Goal: Find specific page/section: Find specific page/section

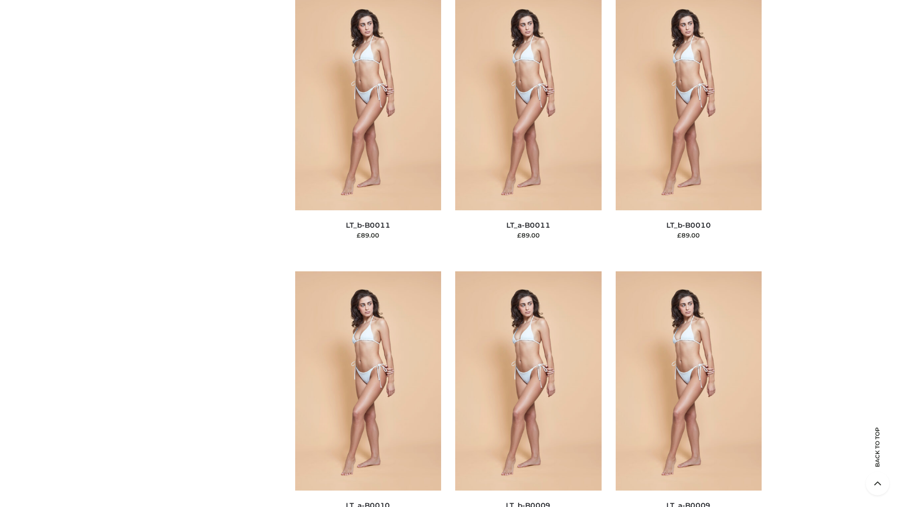
scroll to position [4216, 0]
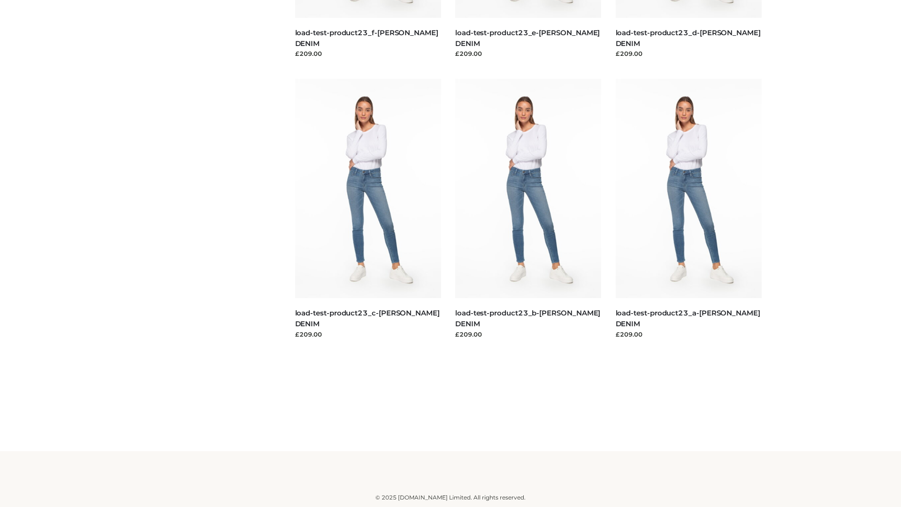
scroll to position [823, 0]
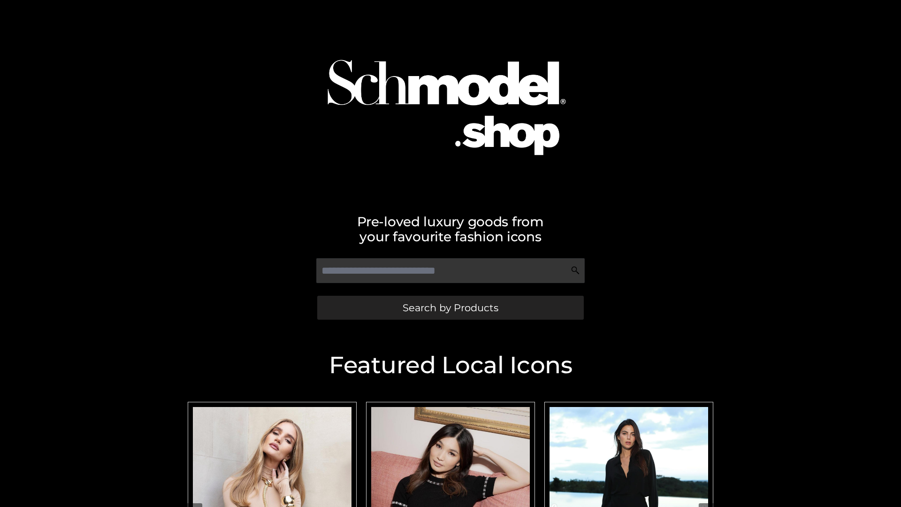
click at [450, 307] on span "Search by Products" at bounding box center [451, 308] width 96 height 10
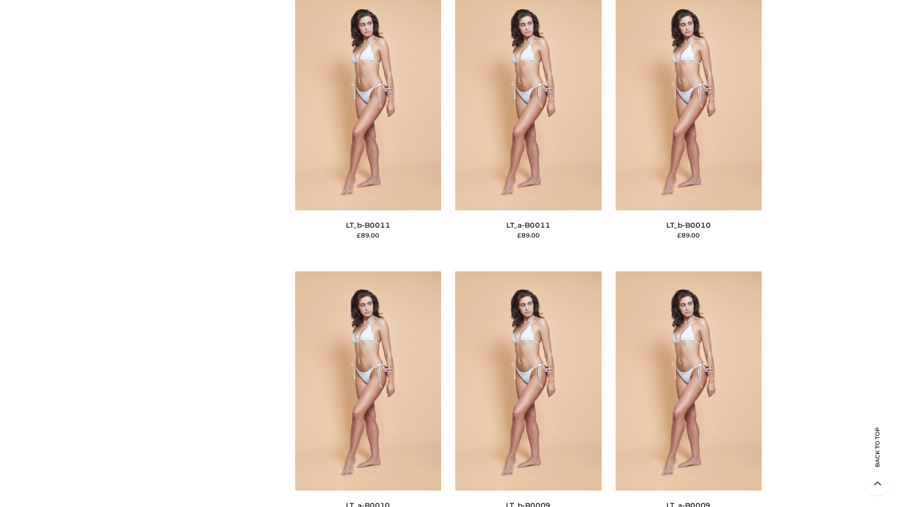
scroll to position [4216, 0]
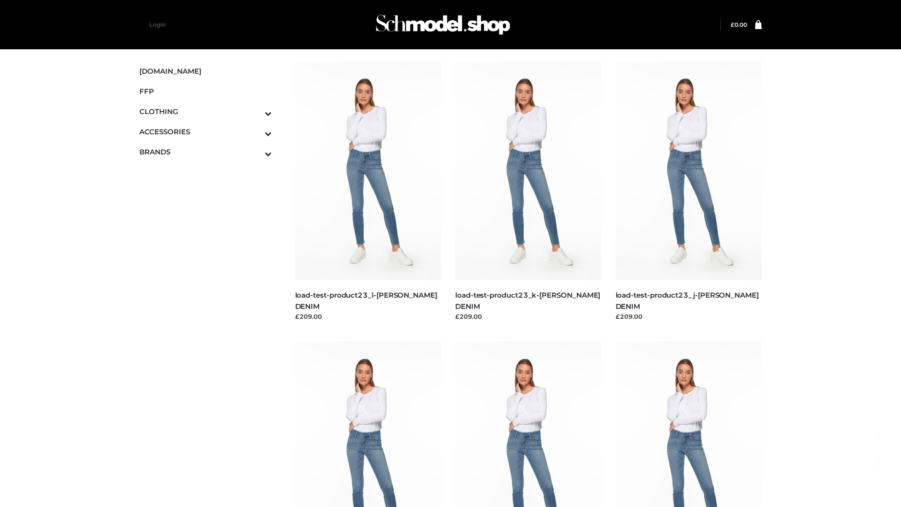
scroll to position [823, 0]
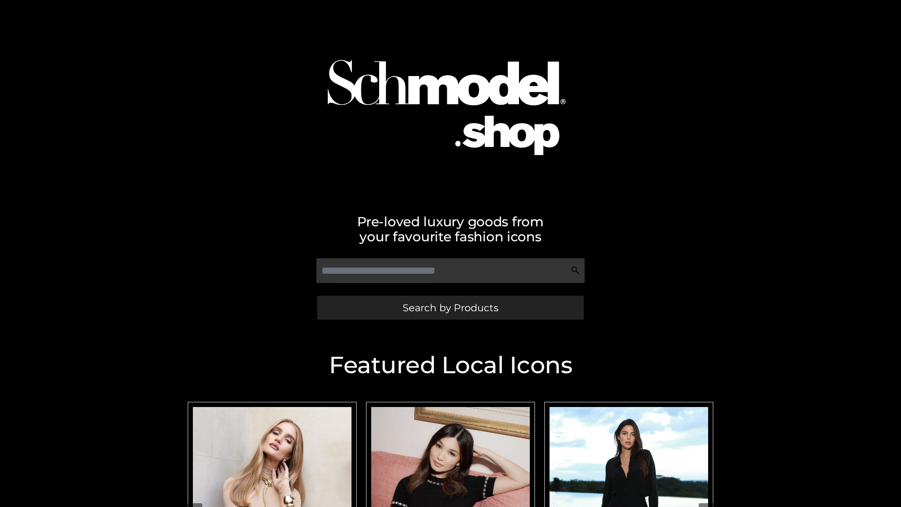
click at [450, 307] on span "Search by Products" at bounding box center [451, 308] width 96 height 10
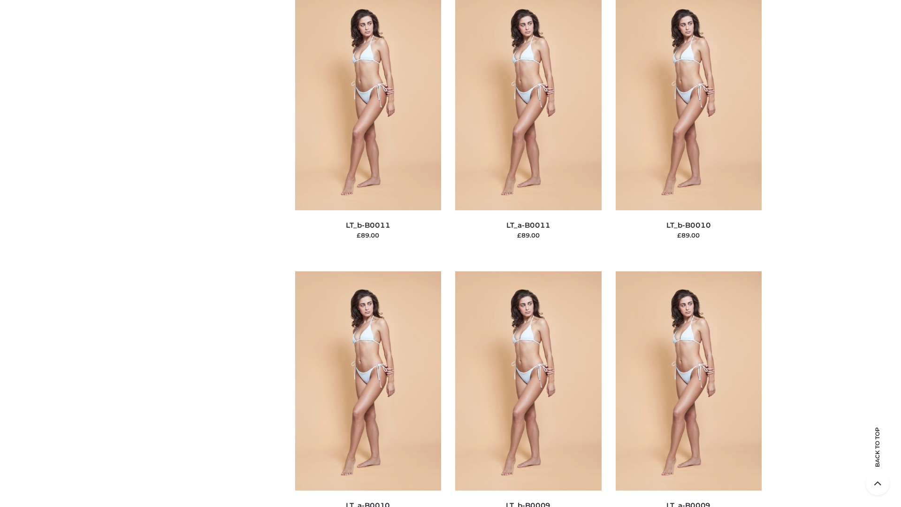
scroll to position [4216, 0]
